Goal: Task Accomplishment & Management: Use online tool/utility

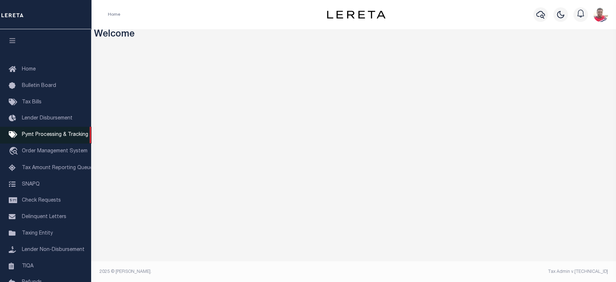
drag, startPoint x: 57, startPoint y: 118, endPoint x: 69, endPoint y: 130, distance: 16.8
click at [57, 118] on span "Lender Disbursement" at bounding box center [47, 118] width 51 height 5
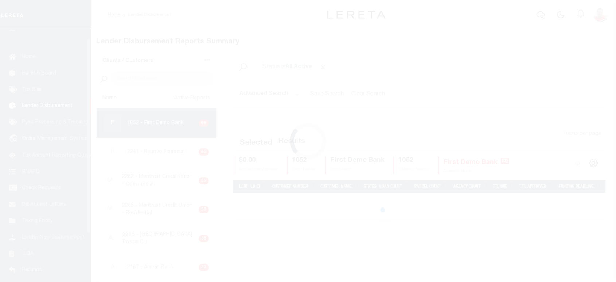
scroll to position [13, 0]
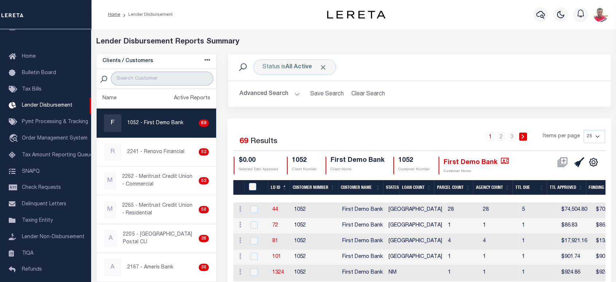
click at [147, 78] on input "search" at bounding box center [162, 78] width 103 height 14
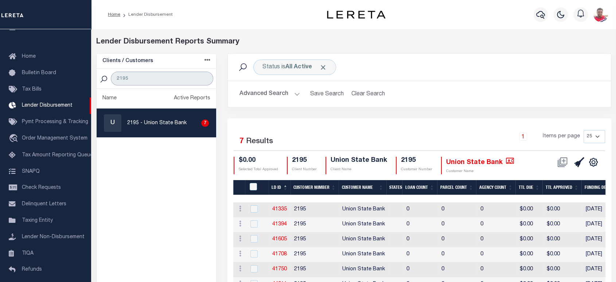
type input "2195"
click at [158, 119] on p "2195 - Union State Bank" at bounding box center [156, 123] width 59 height 8
checkbox input "true"
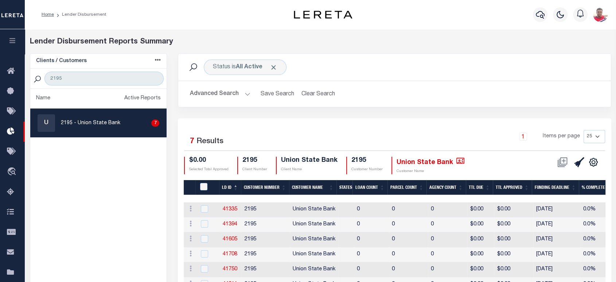
click at [230, 93] on button "Advanced Search" at bounding box center [220, 94] width 61 height 14
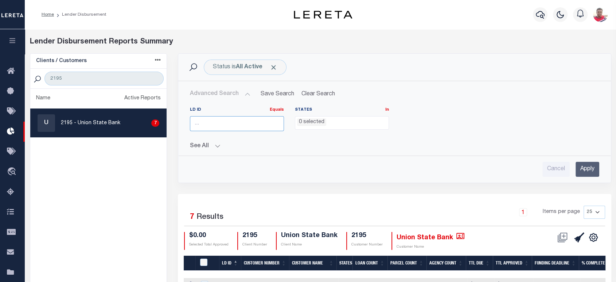
click at [208, 124] on input "number" at bounding box center [237, 123] width 94 height 15
paste input "43815"
type input "43815"
drag, startPoint x: 586, startPoint y: 168, endPoint x: 331, endPoint y: 83, distance: 269.5
click at [585, 167] on input "Apply" at bounding box center [588, 169] width 24 height 15
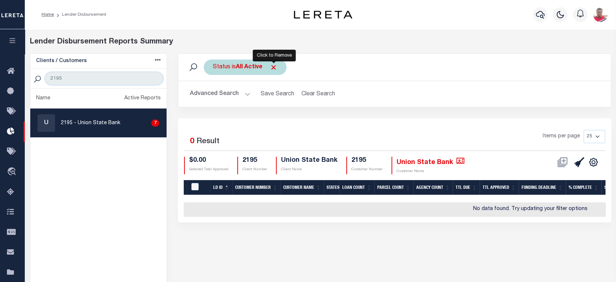
click at [271, 63] on span "Click to Remove" at bounding box center [274, 67] width 8 height 8
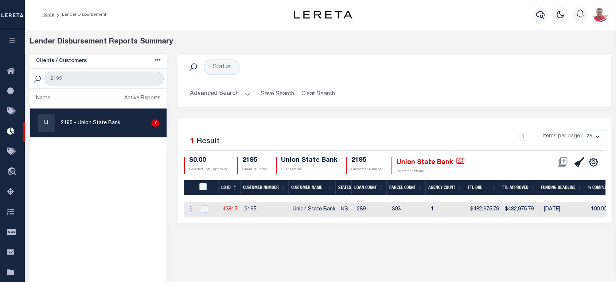
drag, startPoint x: 228, startPoint y: 205, endPoint x: 236, endPoint y: 162, distance: 43.6
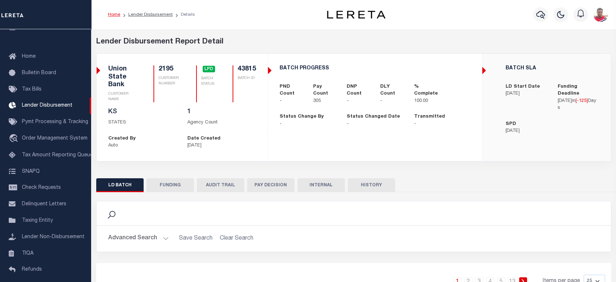
click at [171, 184] on button "FUNDING" at bounding box center [170, 185] width 47 height 14
type input "$482,975.79"
type input "$0"
type input "[DATE]"
select select "100"
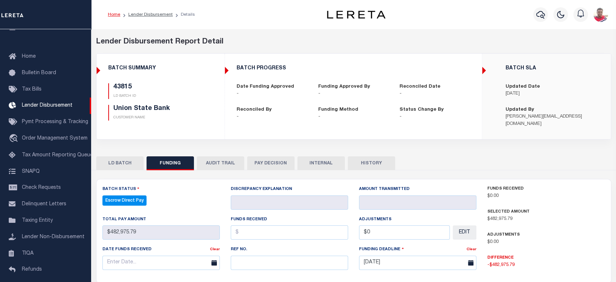
scroll to position [191, 0]
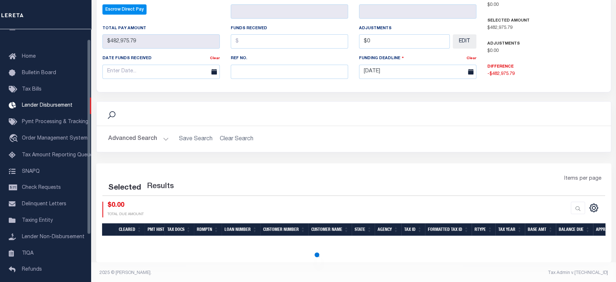
select select "100"
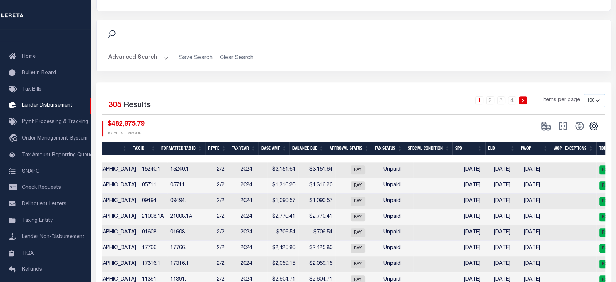
scroll to position [0, 431]
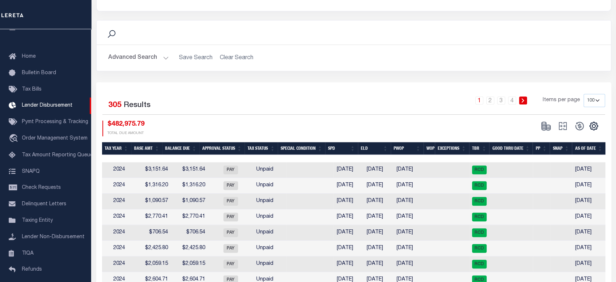
click at [419, 120] on div "CSV Export Selected Print" at bounding box center [480, 128] width 252 height 16
